Goal: Task Accomplishment & Management: Manage account settings

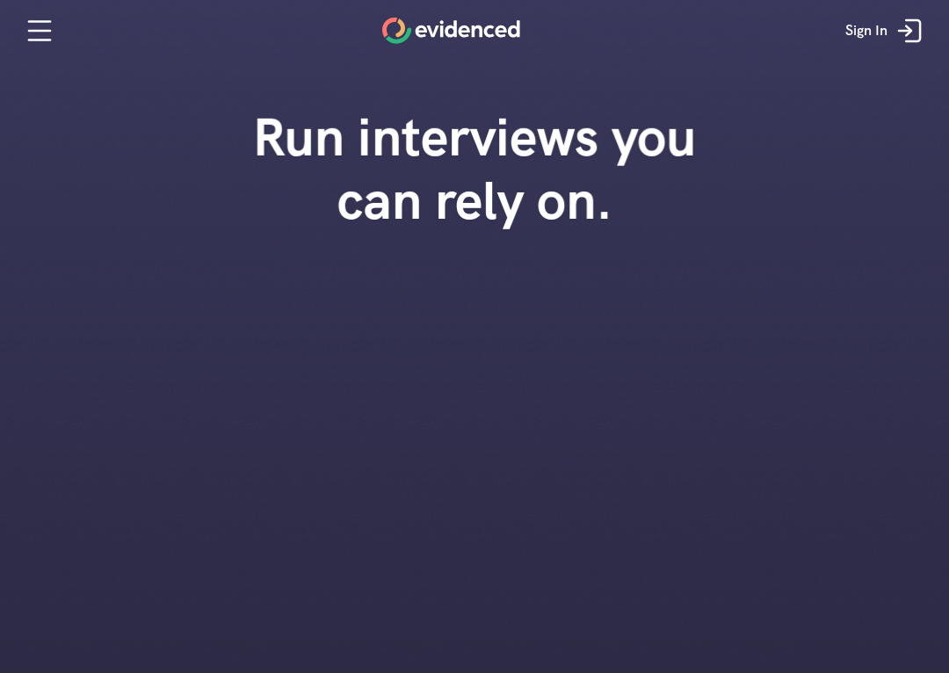
click at [939, 28] on link "Sign In" at bounding box center [886, 30] width 108 height 53
